Goal: Find specific page/section: Find specific page/section

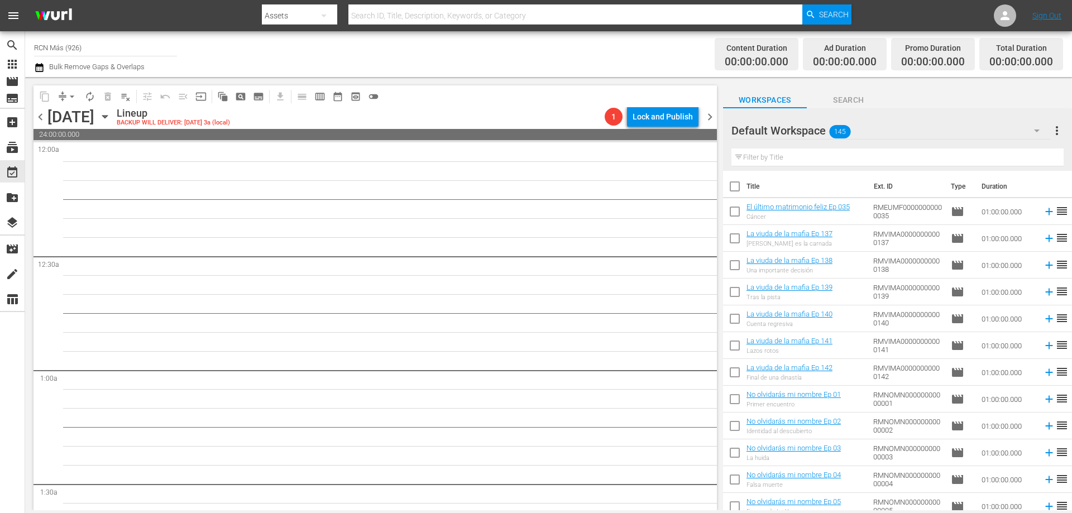
scroll to position [466, 0]
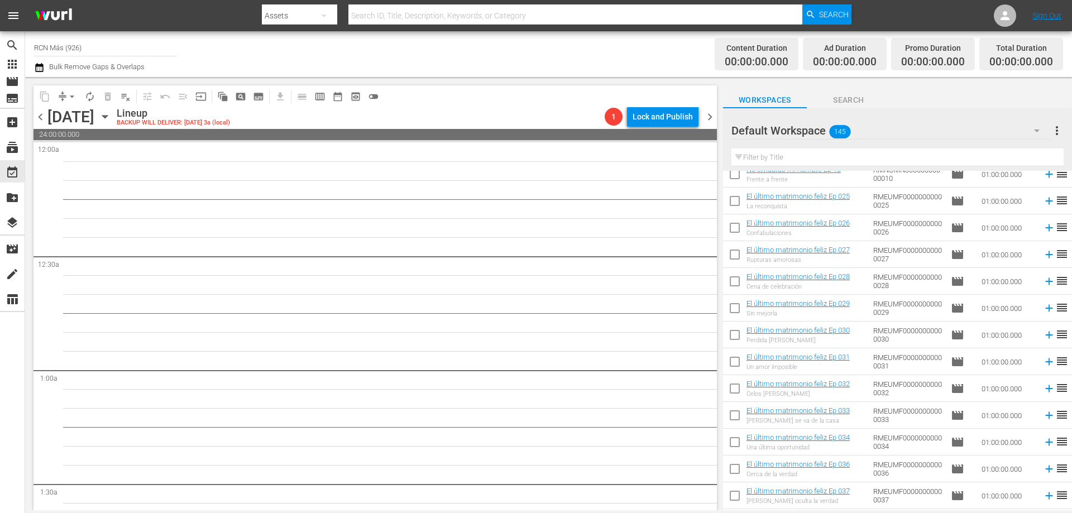
click at [3, 15] on button "menu" at bounding box center [13, 15] width 27 height 27
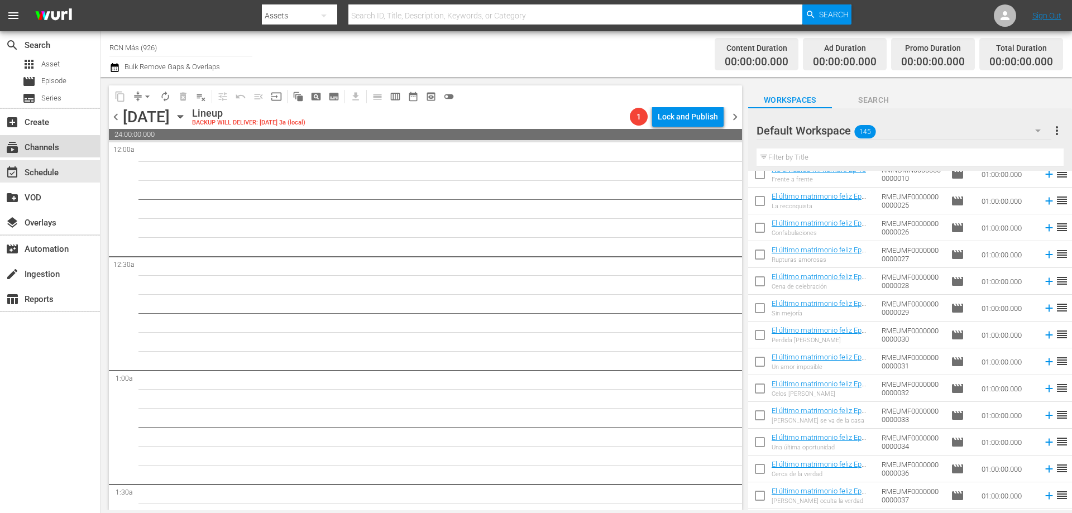
click at [46, 151] on div "subscriptions Channels" at bounding box center [31, 146] width 63 height 10
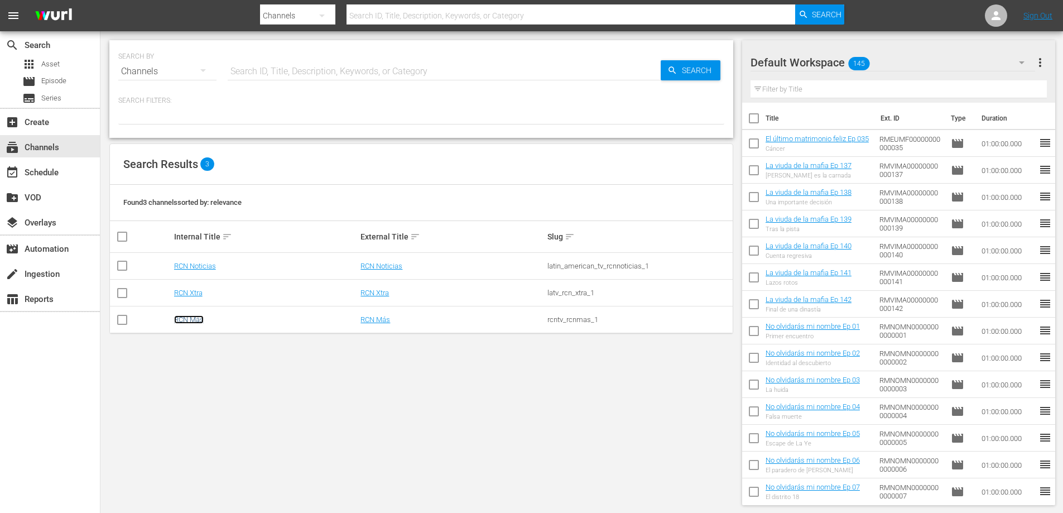
click at [192, 317] on link "RCN Más" at bounding box center [189, 319] width 30 height 8
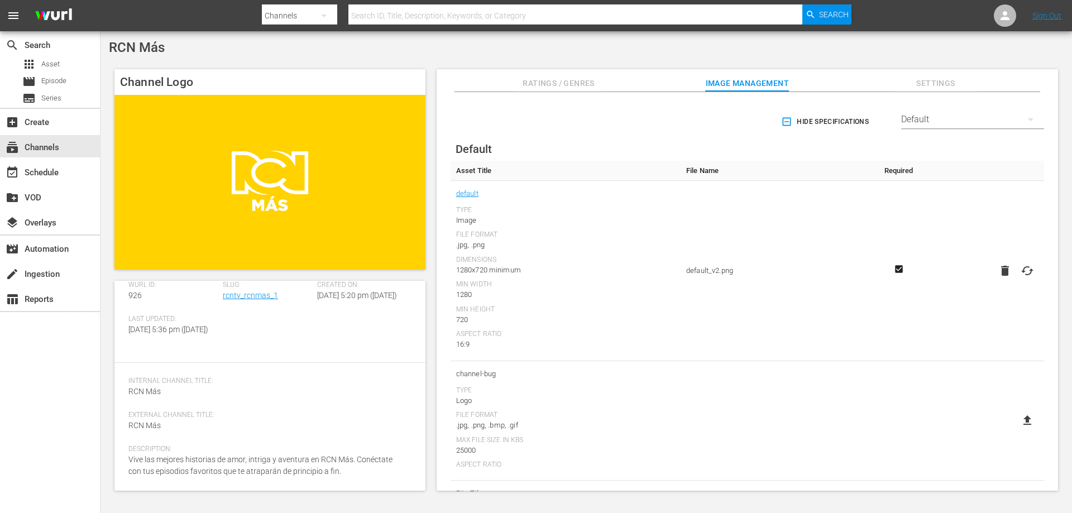
scroll to position [80, 0]
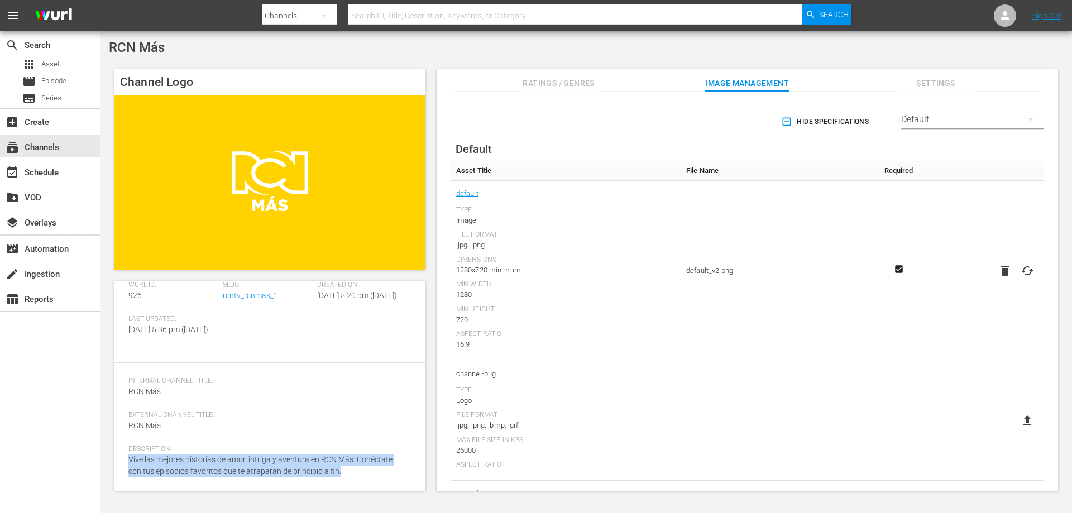
drag, startPoint x: 129, startPoint y: 458, endPoint x: 339, endPoint y: 477, distance: 211.3
click at [339, 477] on div "Description: Vive las mejores historias de amor, intriga y aventura en RCN Más.…" at bounding box center [269, 468] width 283 height 46
copy span "Vive las mejores historias de amor, intriga y aventura en RCN Más. Conéctate co…"
